Goal: Information Seeking & Learning: Learn about a topic

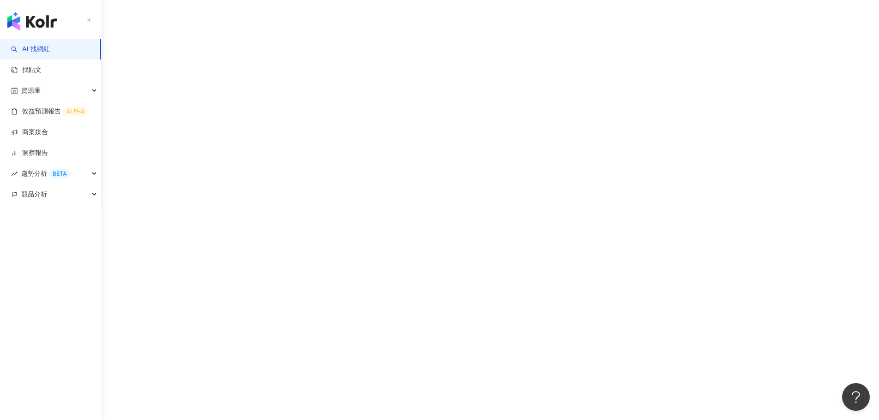
click at [48, 54] on link "AI 找網紅" at bounding box center [30, 49] width 39 height 9
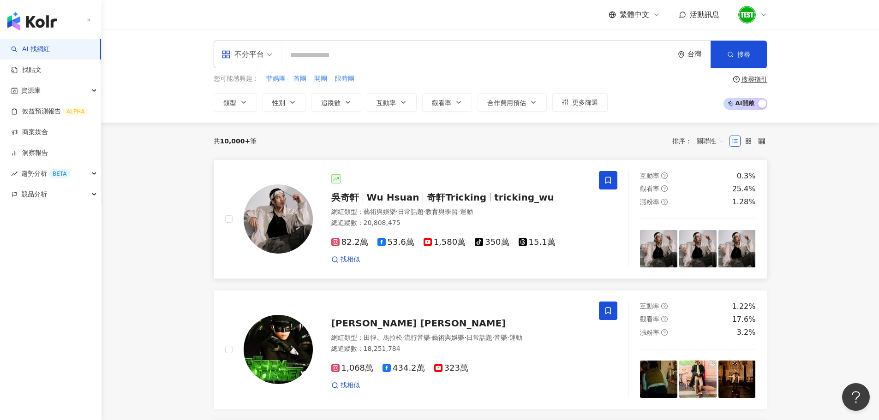
click at [393, 199] on span "Wu Hsuan" at bounding box center [393, 197] width 53 height 11
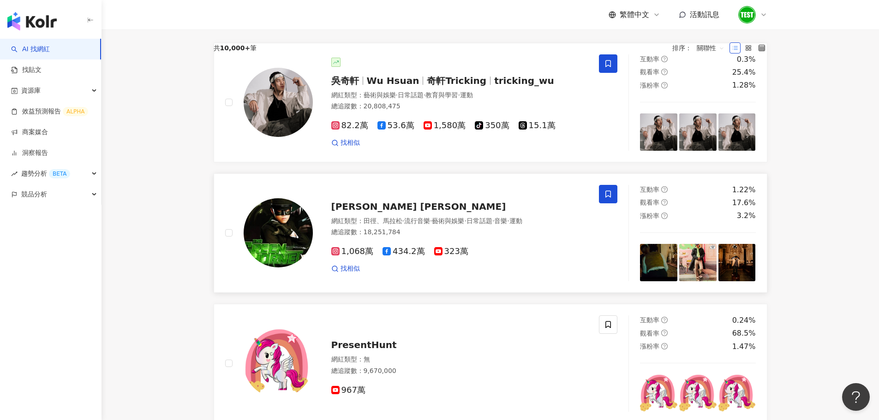
scroll to position [133, 0]
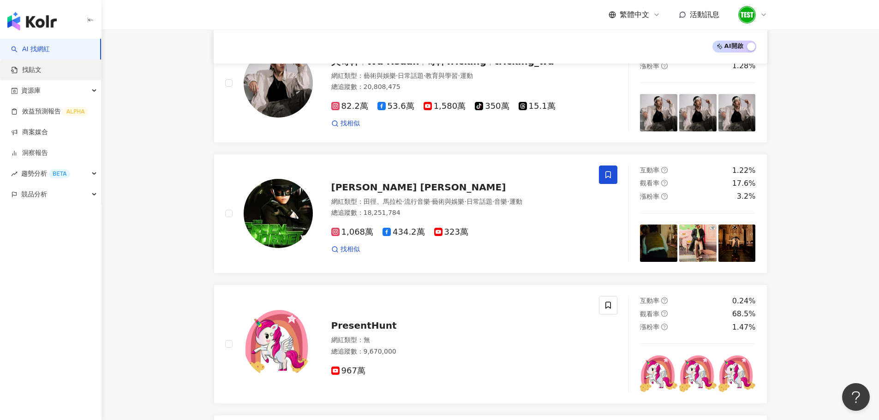
click at [42, 75] on link "找貼文" at bounding box center [26, 70] width 30 height 9
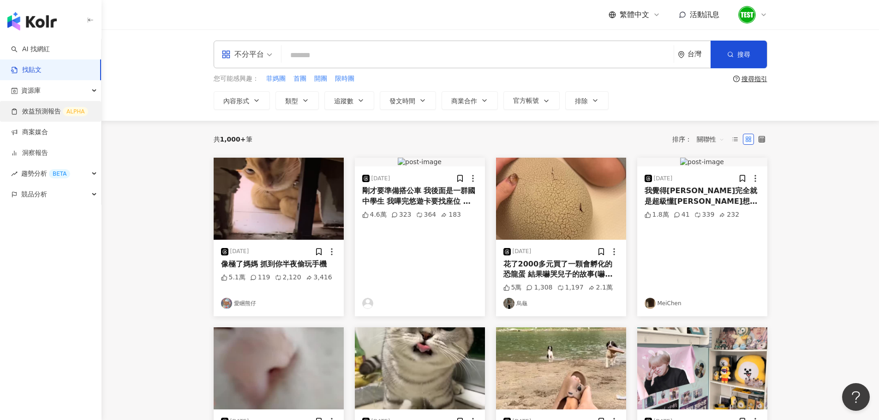
click at [42, 113] on link "效益預測報告 ALPHA" at bounding box center [49, 111] width 77 height 9
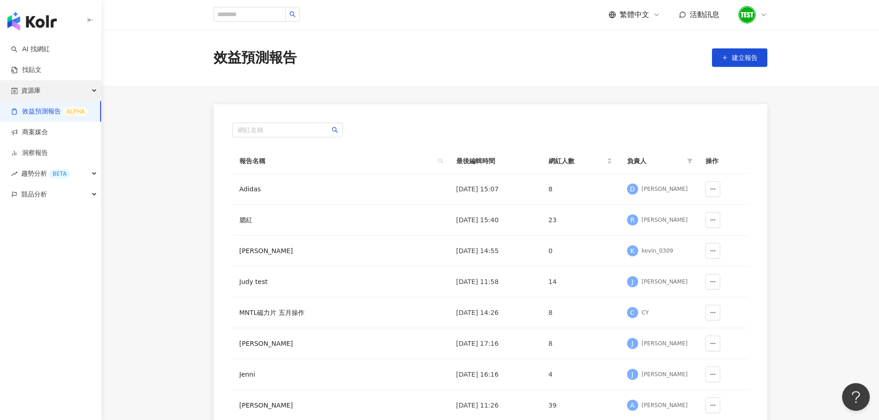
click at [93, 89] on div "資源庫" at bounding box center [50, 90] width 101 height 21
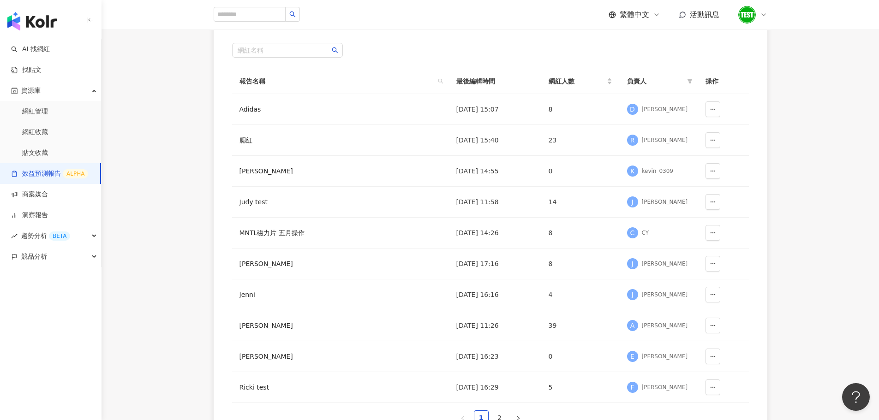
scroll to position [80, 0]
click at [283, 229] on div "MNTL磁力片 五月操作" at bounding box center [294, 232] width 111 height 10
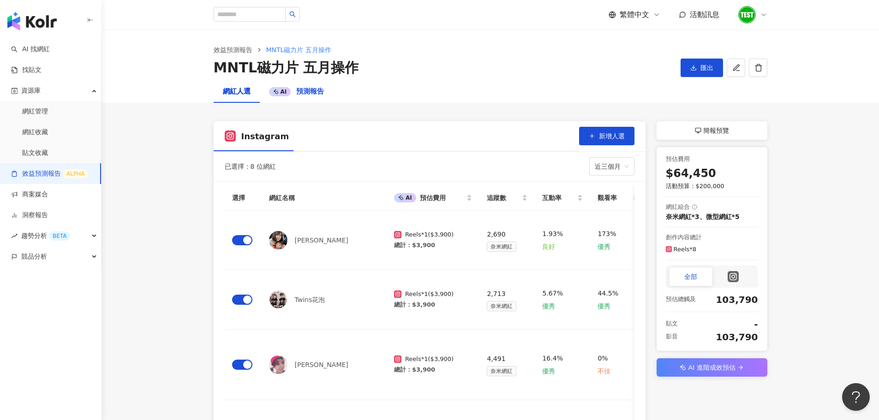
click at [297, 90] on span "預測報告" at bounding box center [310, 91] width 28 height 8
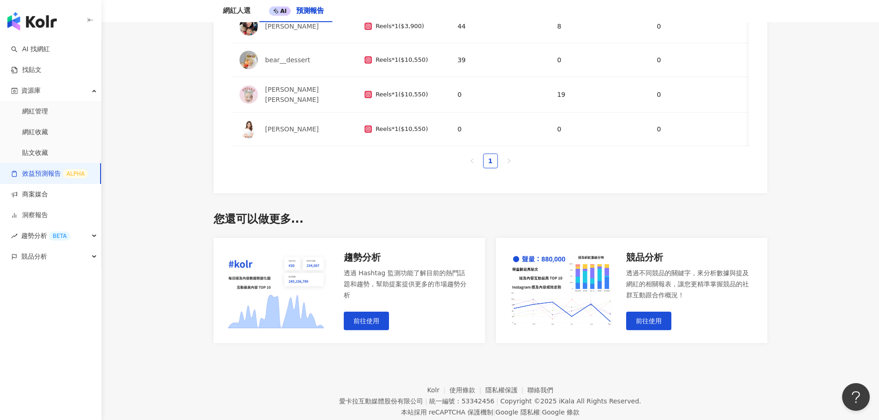
scroll to position [978, 0]
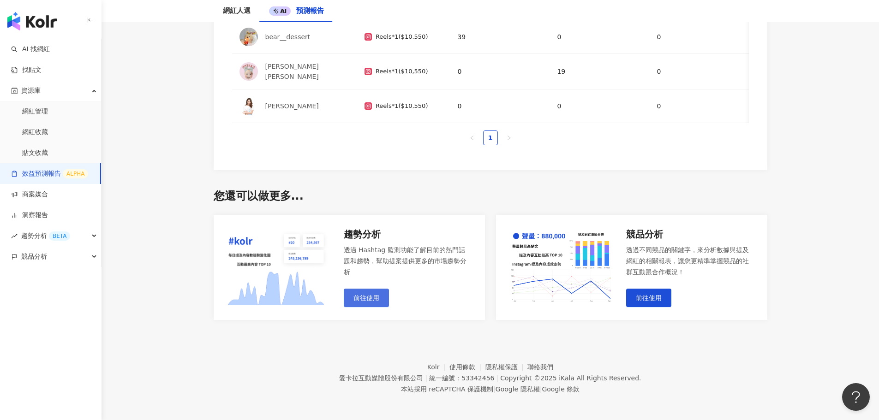
click at [362, 294] on span "前往使用" at bounding box center [366, 297] width 26 height 7
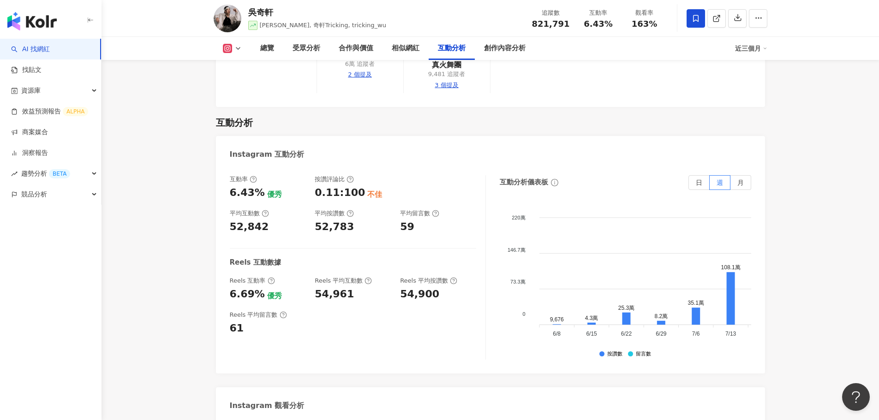
scroll to position [1855, 0]
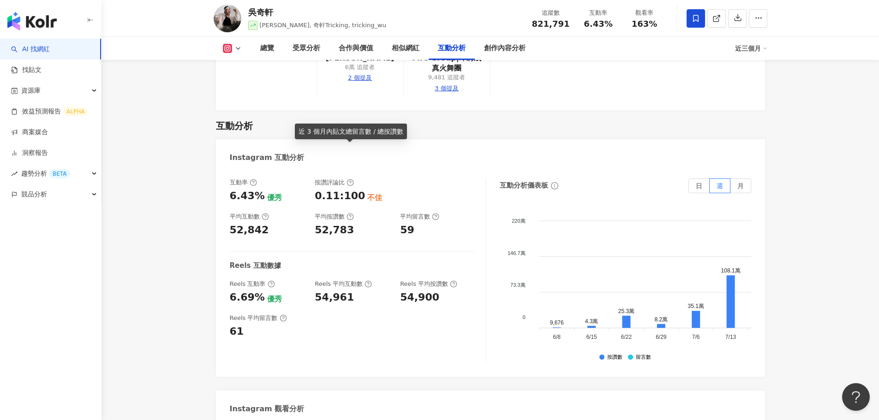
click at [348, 179] on icon at bounding box center [349, 182] width 7 height 7
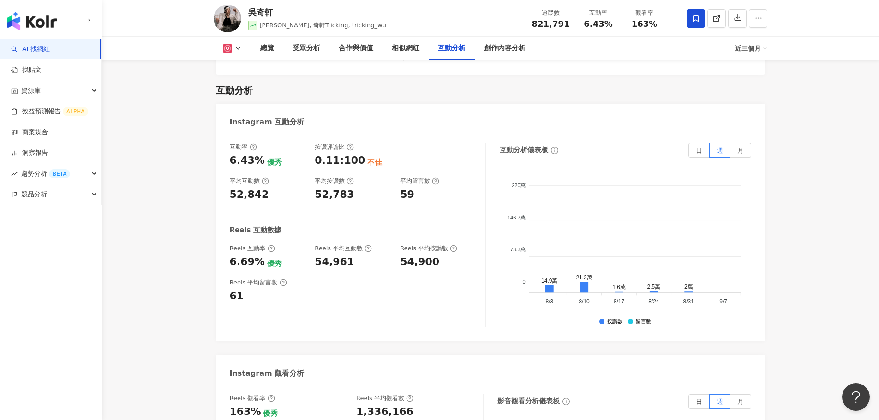
scroll to position [0, 0]
click at [699, 147] on span "日" at bounding box center [699, 150] width 6 height 7
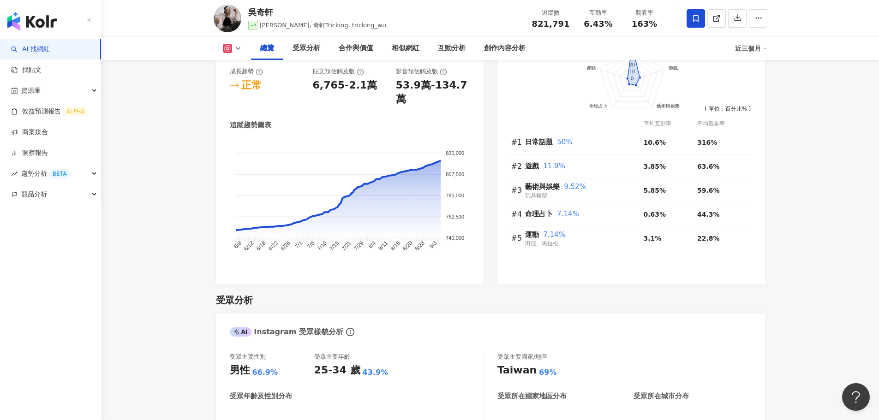
scroll to position [514, 0]
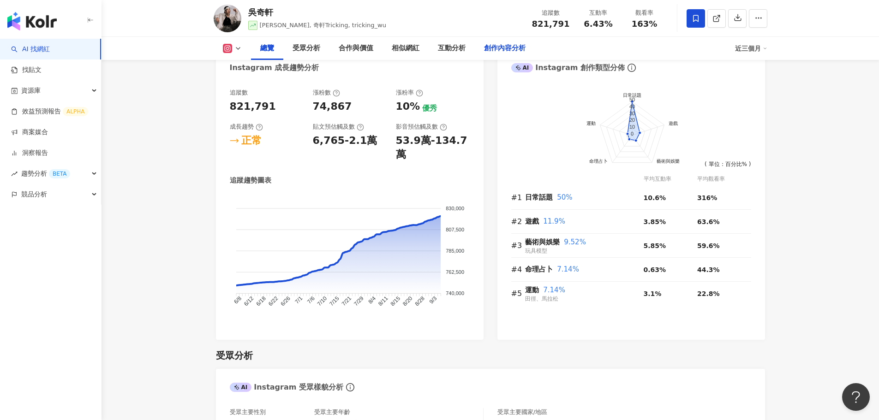
click at [500, 54] on div "創作內容分析" at bounding box center [505, 48] width 60 height 23
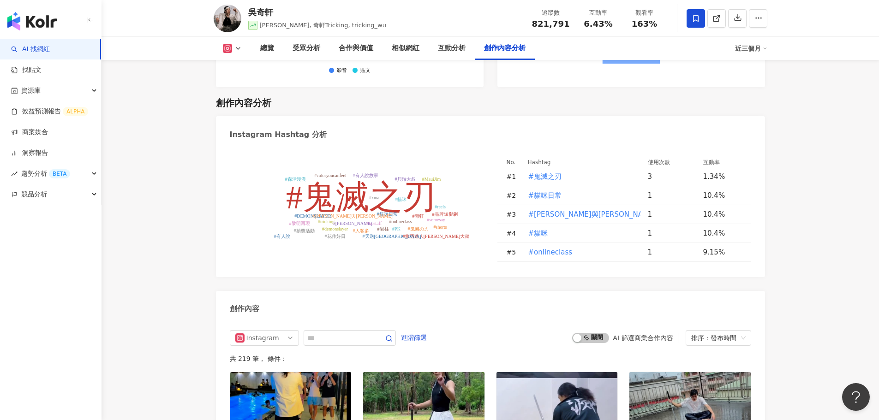
click at [764, 47] on icon at bounding box center [765, 48] width 5 height 5
click at [752, 50] on div "近三個月" at bounding box center [751, 48] width 32 height 15
click at [752, 88] on link "近六個月" at bounding box center [755, 87] width 26 height 10
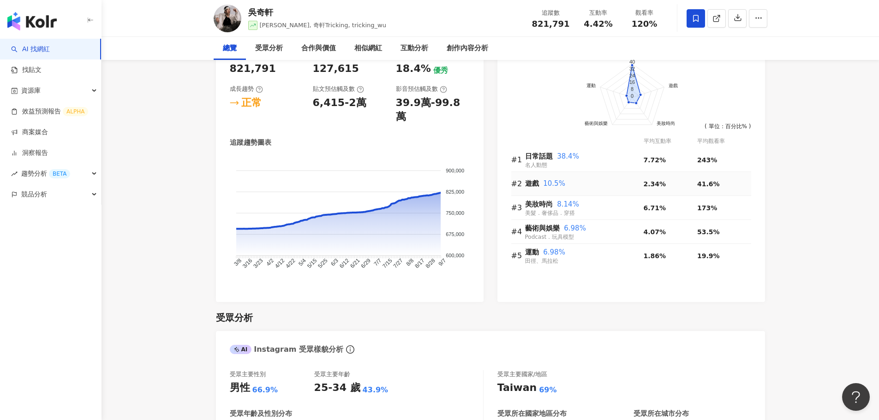
scroll to position [552, 0]
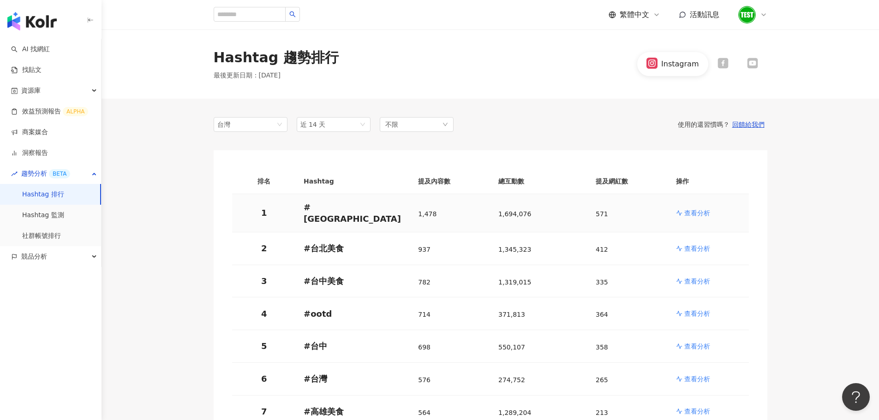
click at [325, 205] on p "# taiwan" at bounding box center [354, 213] width 100 height 23
click at [327, 213] on p "# taiwan" at bounding box center [354, 213] width 100 height 23
click at [702, 215] on p "查看分析" at bounding box center [697, 213] width 26 height 9
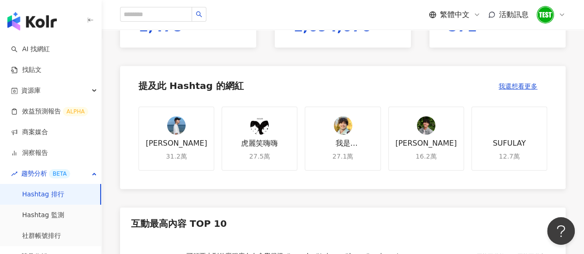
scroll to position [261, 0]
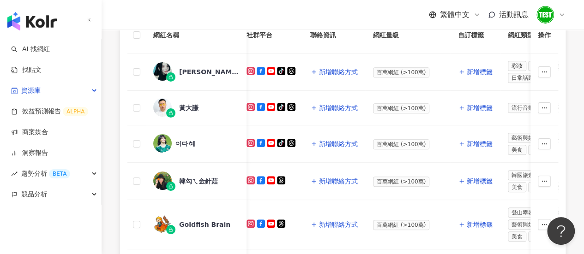
scroll to position [181, 0]
